Goal: Navigation & Orientation: Find specific page/section

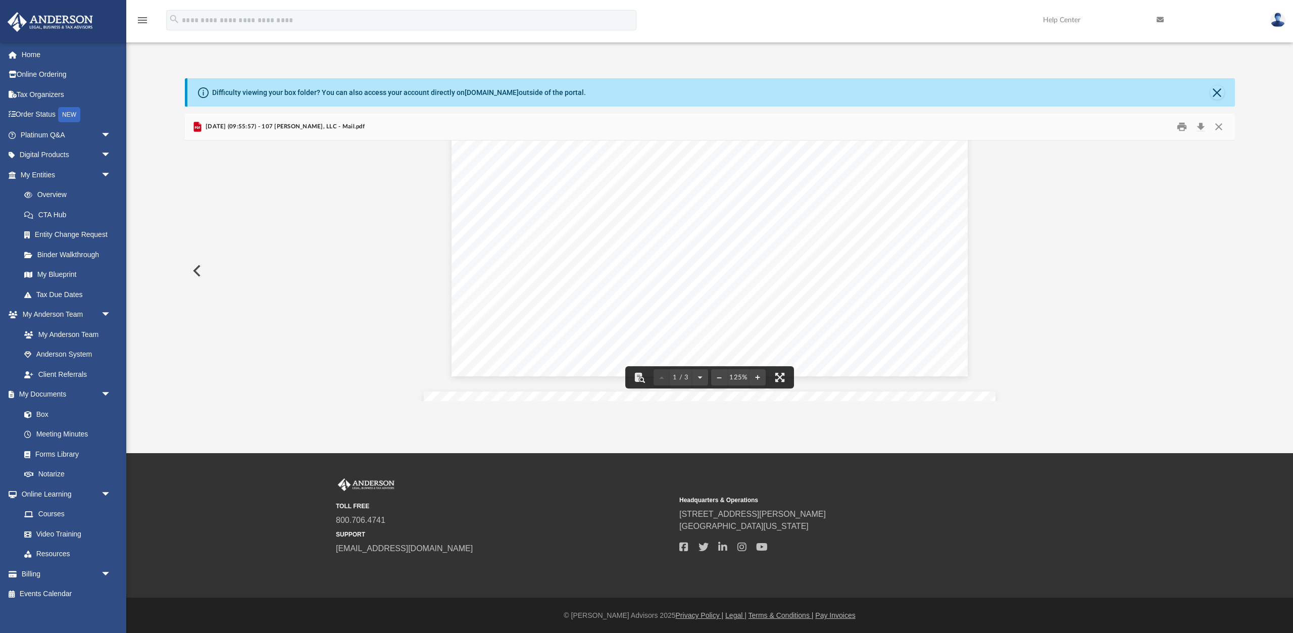
scroll to position [339, 0]
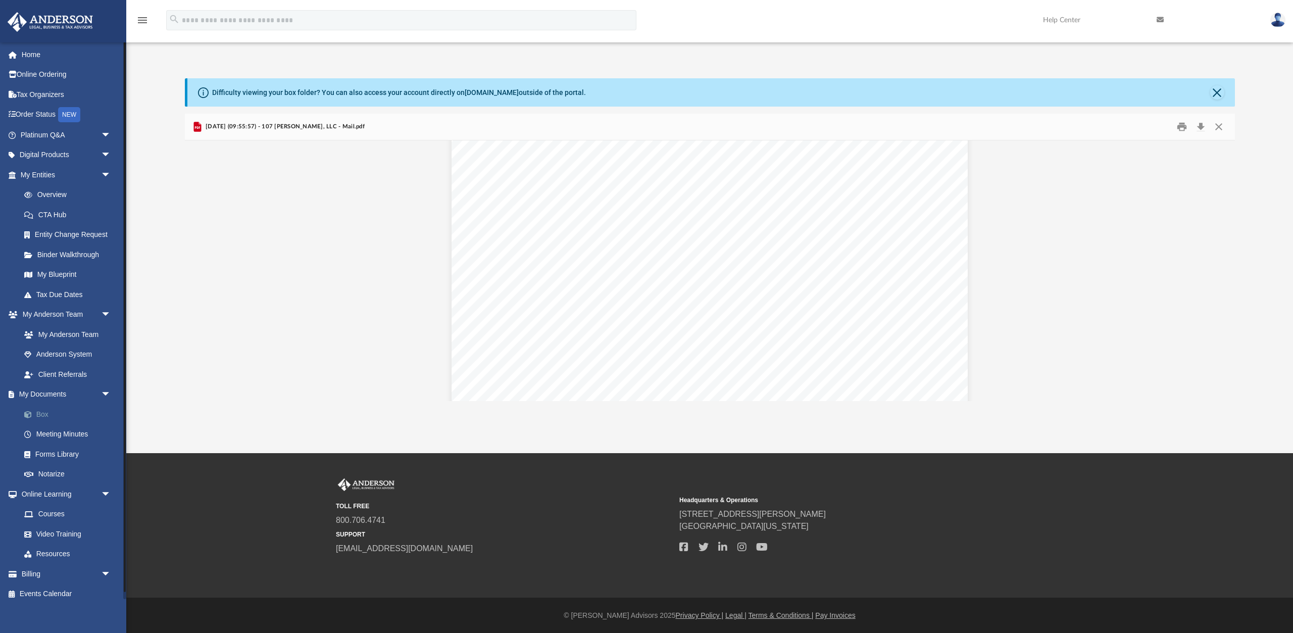
click at [46, 412] on link "Box" at bounding box center [70, 414] width 112 height 20
click at [39, 413] on link "Box" at bounding box center [70, 414] width 112 height 20
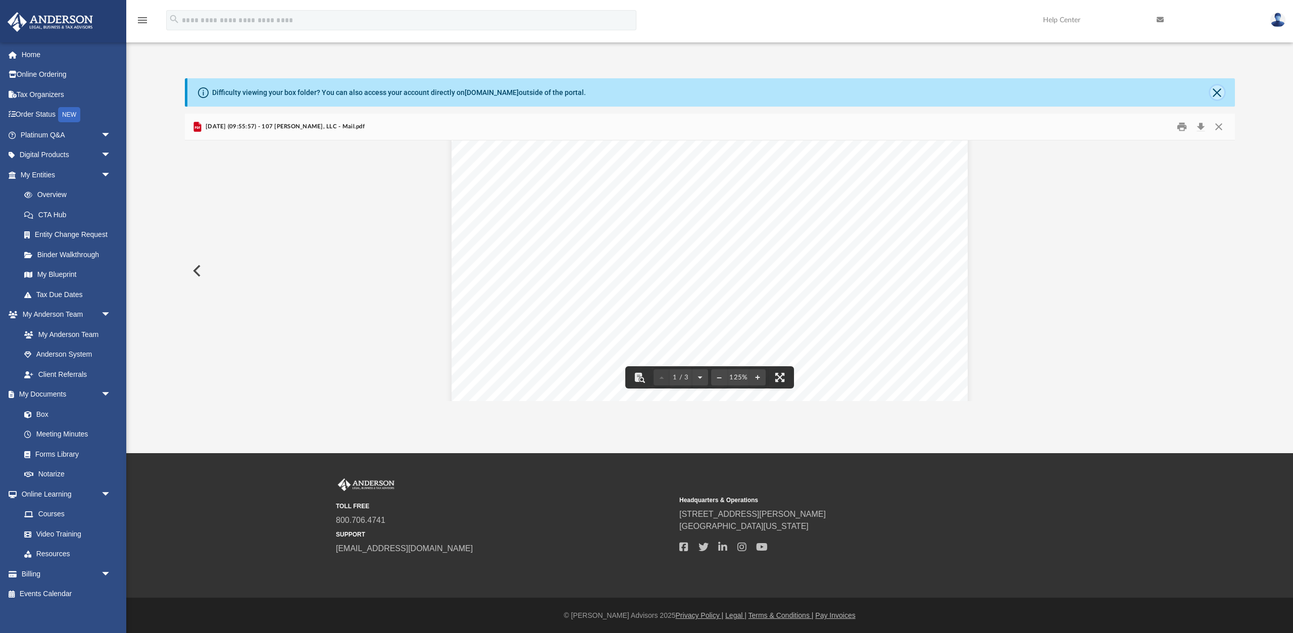
click at [1218, 89] on button "Close" at bounding box center [1217, 92] width 14 height 14
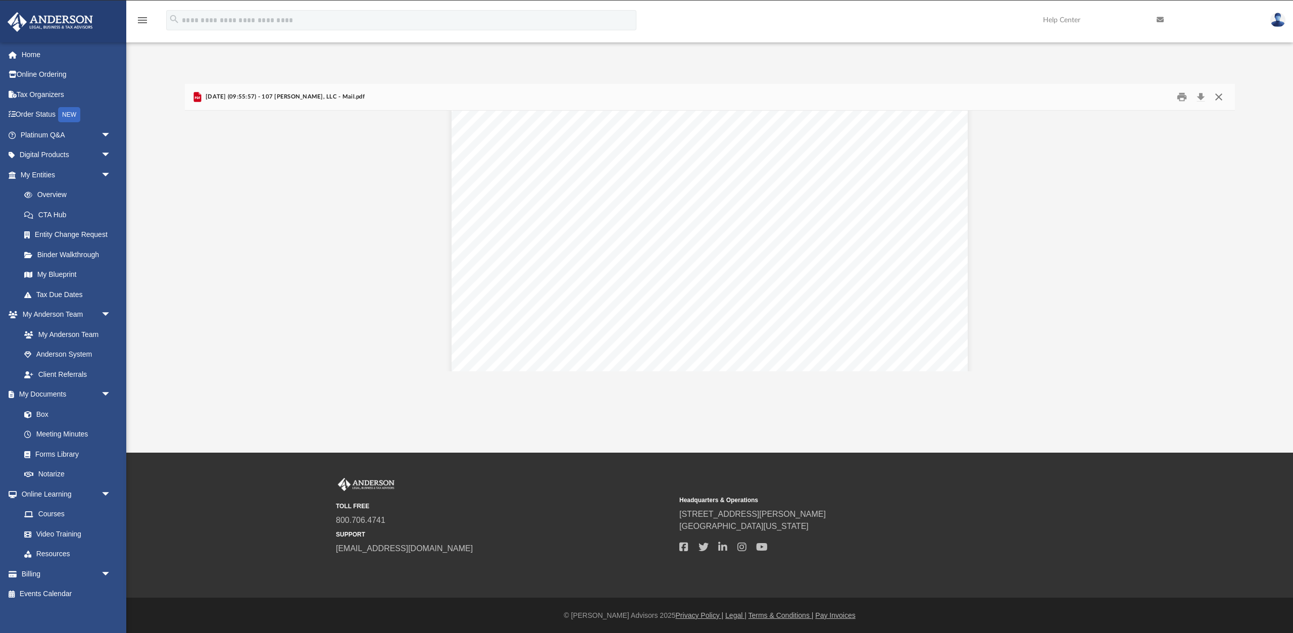
click at [1218, 96] on button "Close" at bounding box center [1218, 97] width 18 height 16
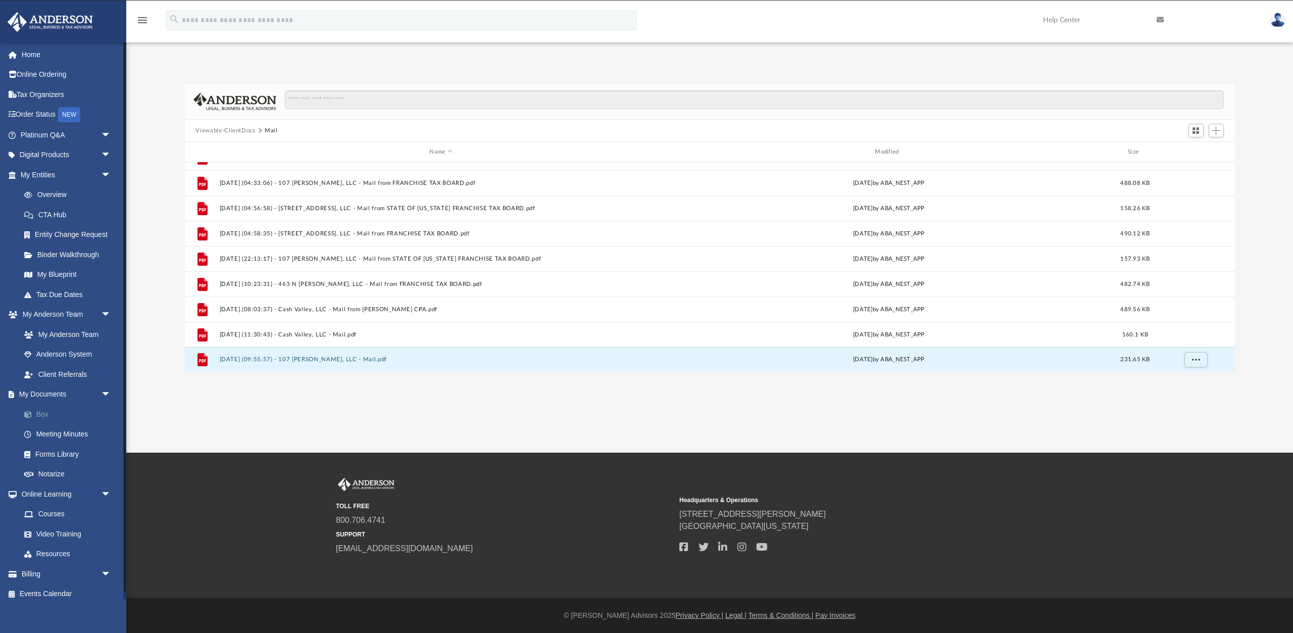
click at [52, 413] on link "Box" at bounding box center [70, 414] width 112 height 20
click at [42, 411] on link "Box" at bounding box center [70, 414] width 112 height 20
click at [58, 391] on link "My Documents arrow_drop_down" at bounding box center [66, 394] width 119 height 20
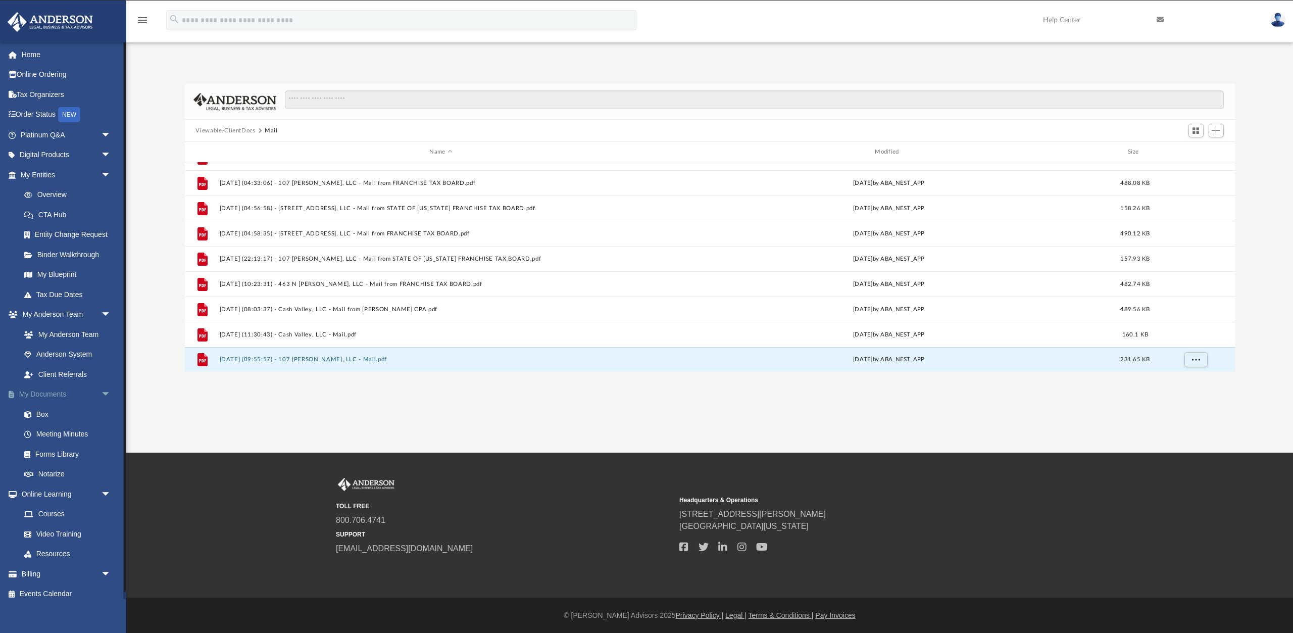
click at [58, 391] on link "My Documents arrow_drop_down" at bounding box center [66, 394] width 119 height 20
click at [107, 391] on span "arrow_drop_down" at bounding box center [111, 394] width 20 height 21
click at [104, 391] on span "arrow_drop_up" at bounding box center [111, 394] width 20 height 21
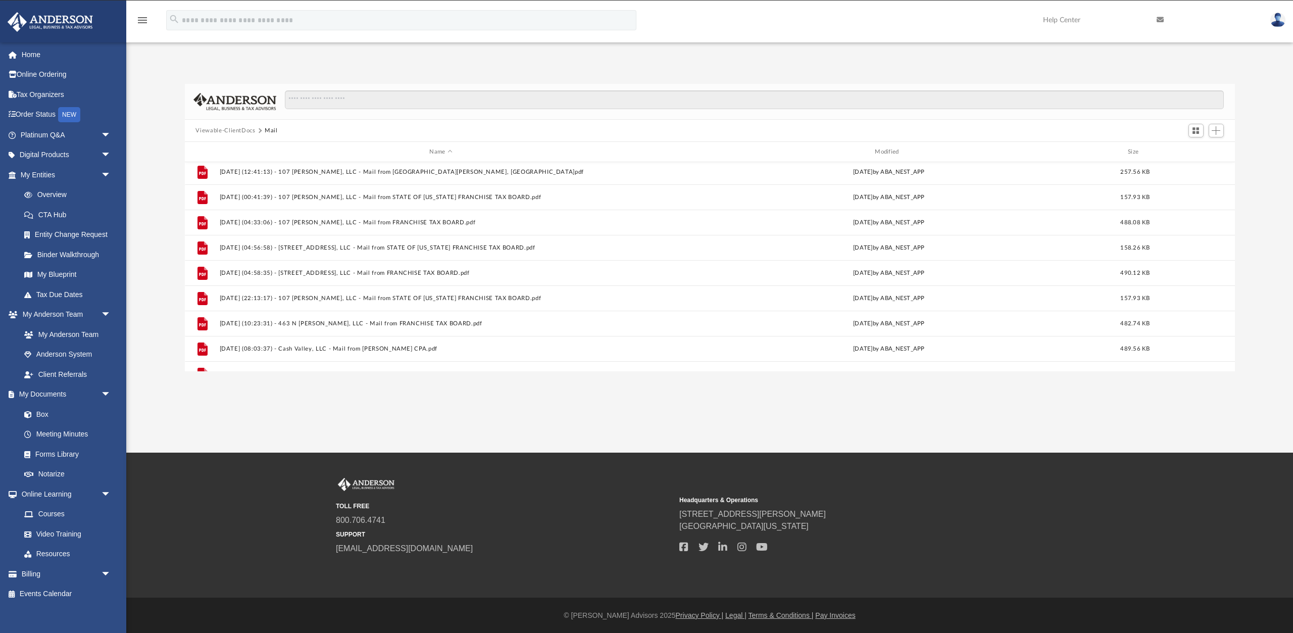
scroll to position [0, 0]
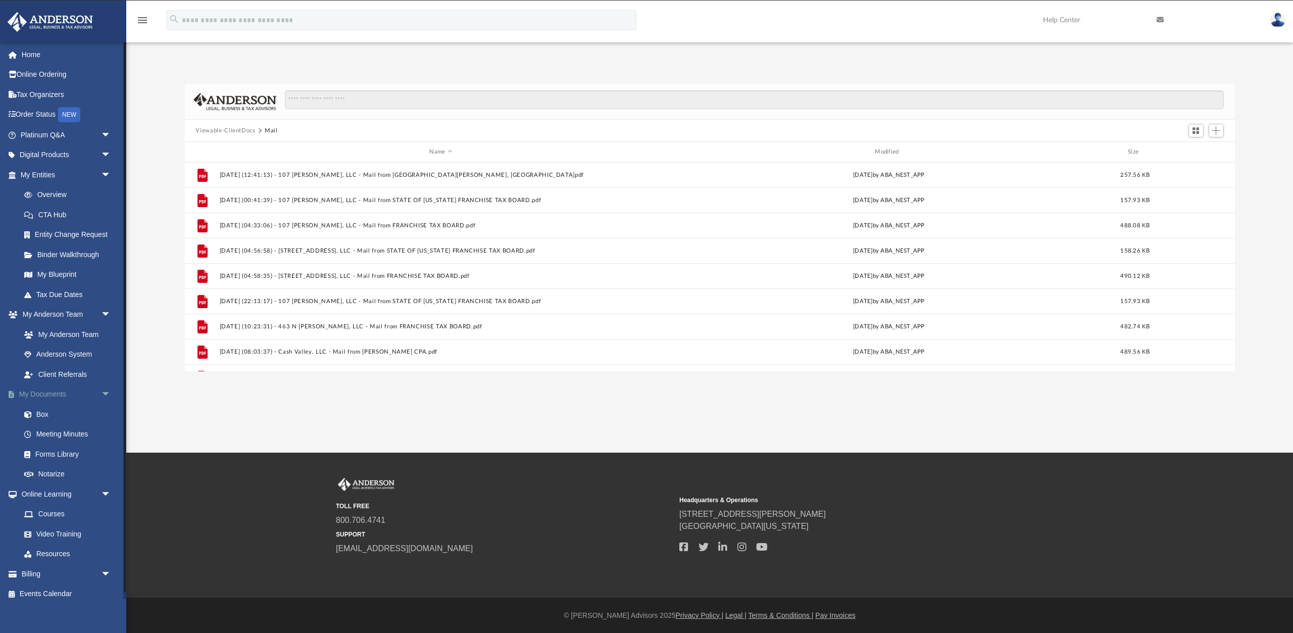
click at [103, 393] on span "arrow_drop_down" at bounding box center [111, 394] width 20 height 21
click at [104, 393] on span "arrow_drop_up" at bounding box center [111, 394] width 20 height 21
click at [36, 414] on link "Box" at bounding box center [70, 414] width 112 height 20
click at [34, 412] on span at bounding box center [33, 414] width 7 height 7
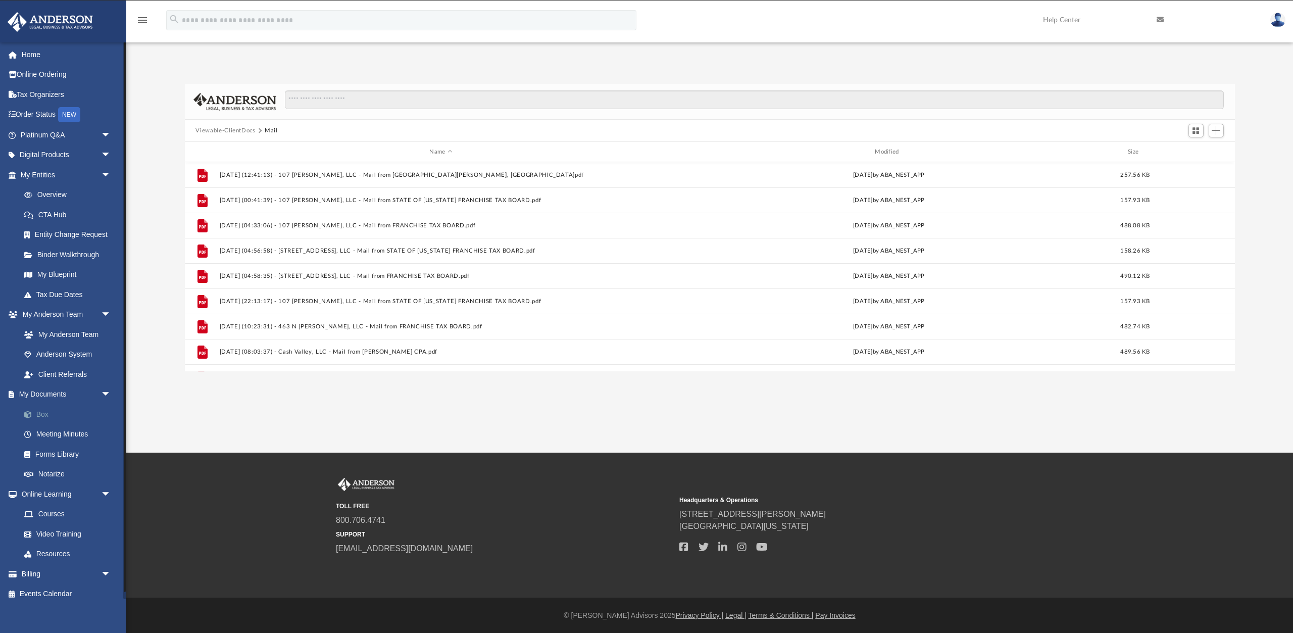
click at [34, 412] on span at bounding box center [33, 414] width 7 height 7
